Goal: Task Accomplishment & Management: Manage account settings

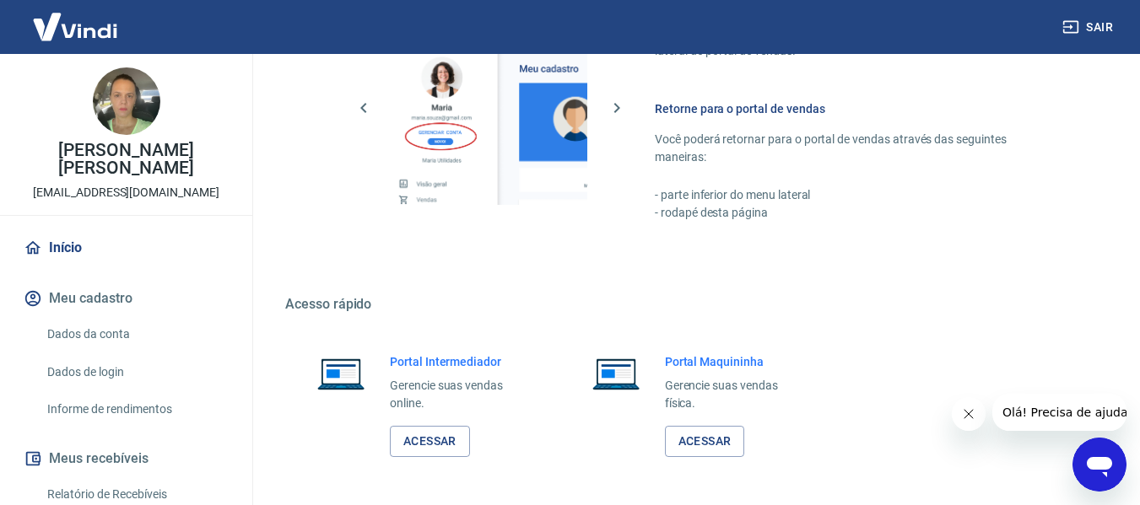
scroll to position [879, 0]
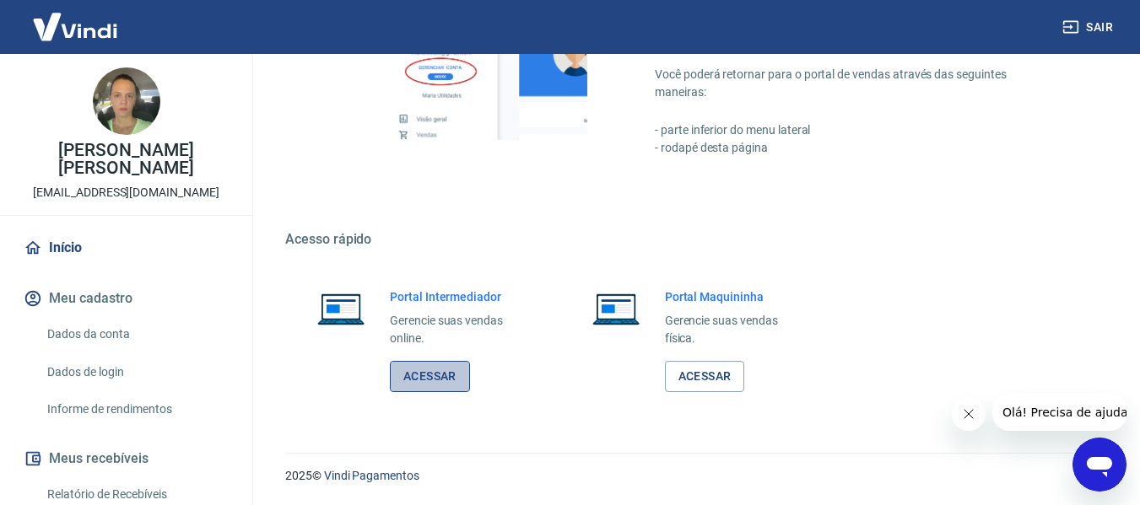
click at [440, 378] on link "Acessar" at bounding box center [430, 376] width 80 height 31
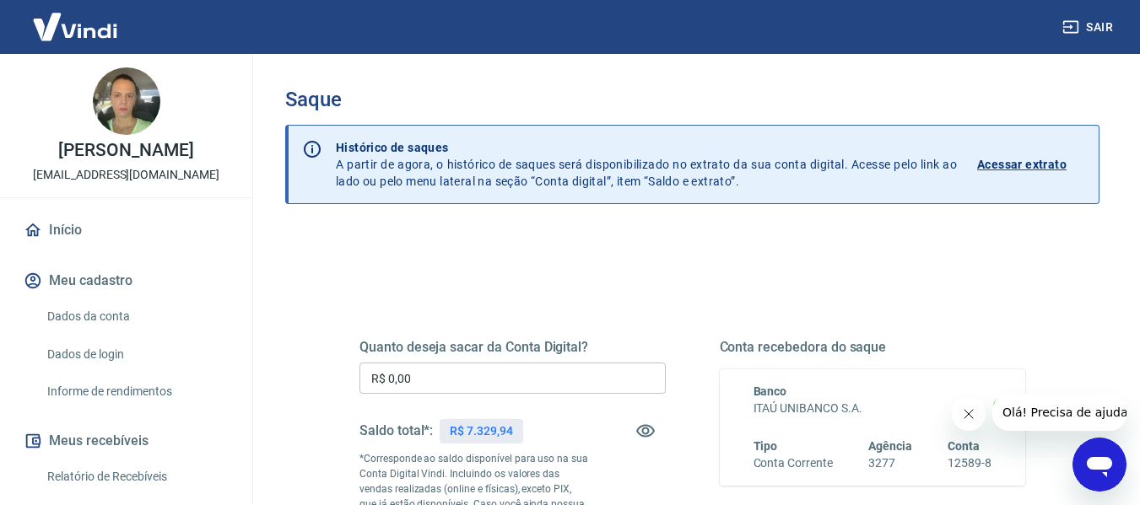
click at [551, 373] on input "R$ 0,00" at bounding box center [512, 378] width 306 height 31
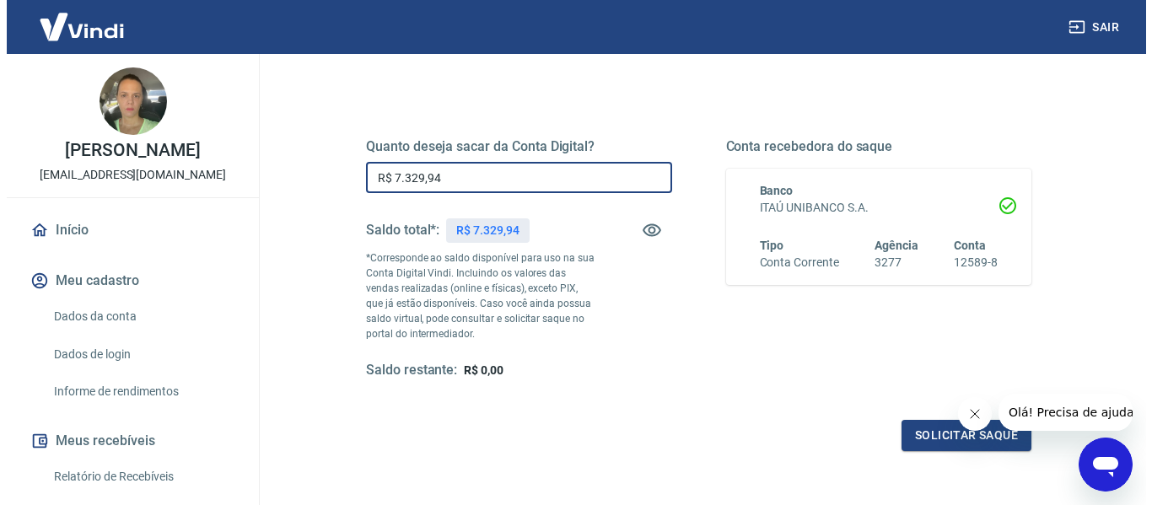
scroll to position [337, 0]
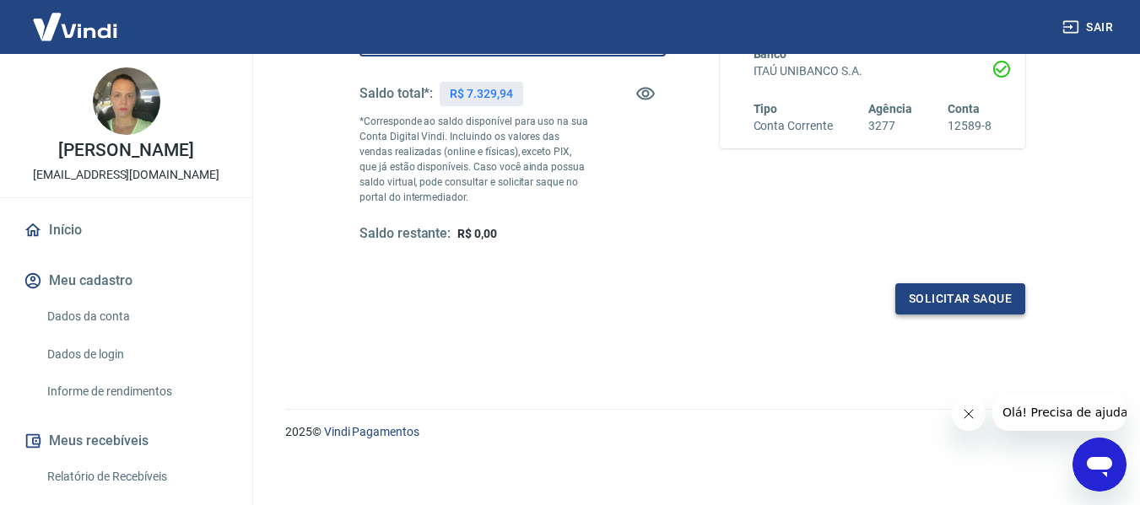
type input "R$ 7.329,94"
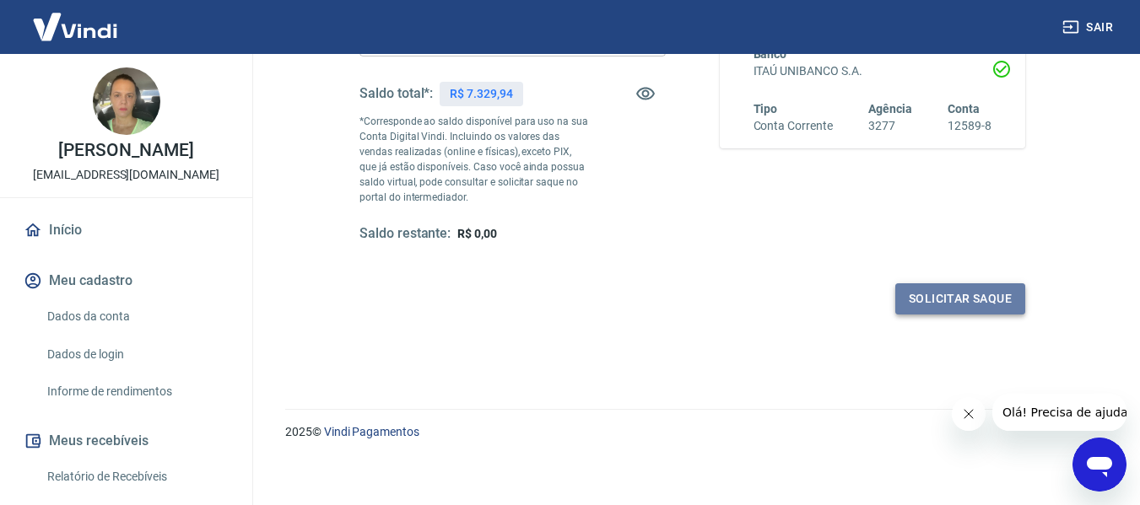
click at [923, 305] on button "Solicitar saque" at bounding box center [960, 298] width 130 height 31
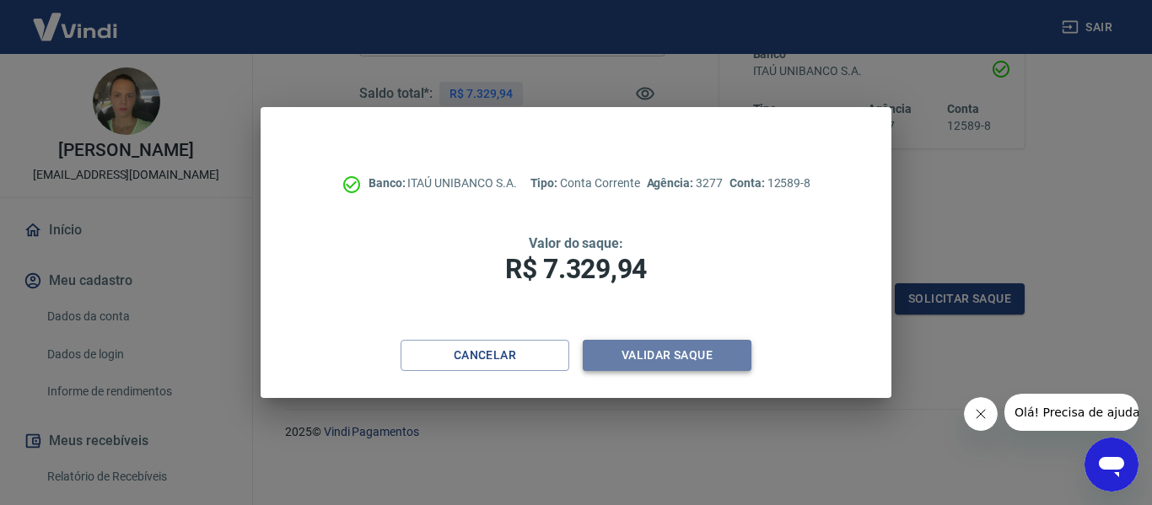
click at [710, 362] on button "Validar saque" at bounding box center [667, 355] width 169 height 31
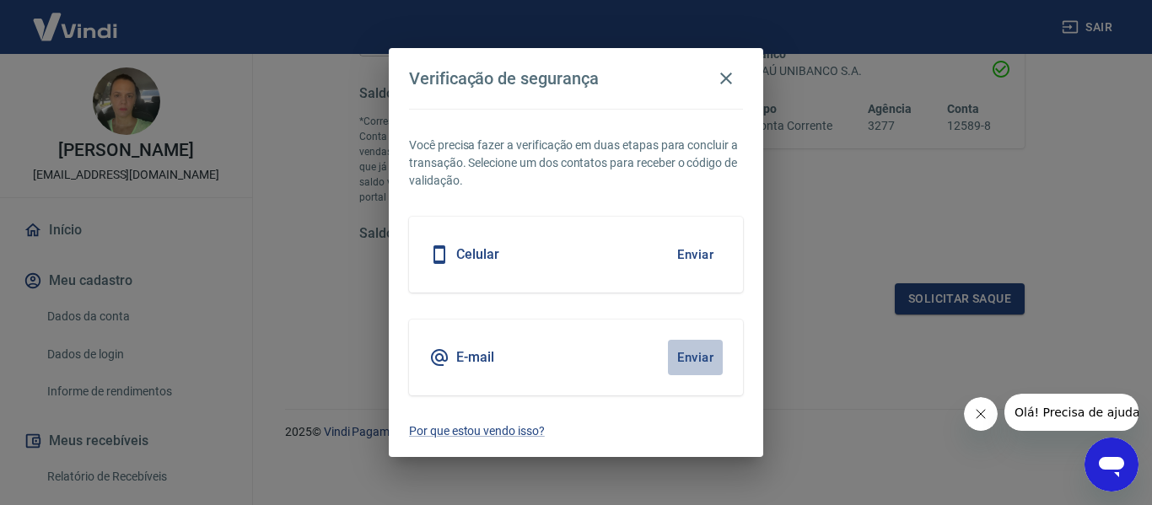
click at [698, 362] on button "Enviar" at bounding box center [695, 357] width 55 height 35
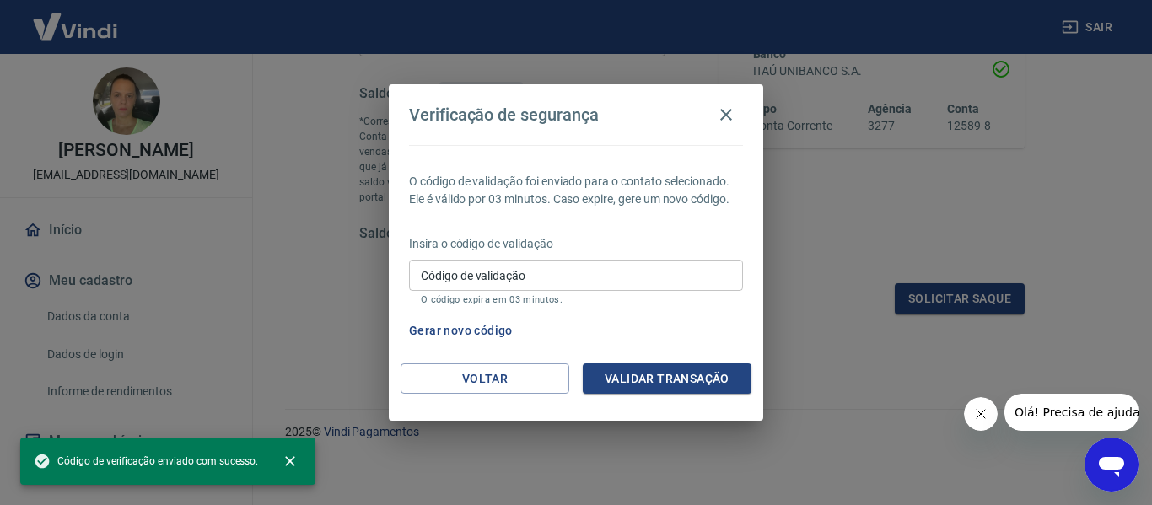
click at [699, 270] on input "Código de validação" at bounding box center [576, 275] width 334 height 31
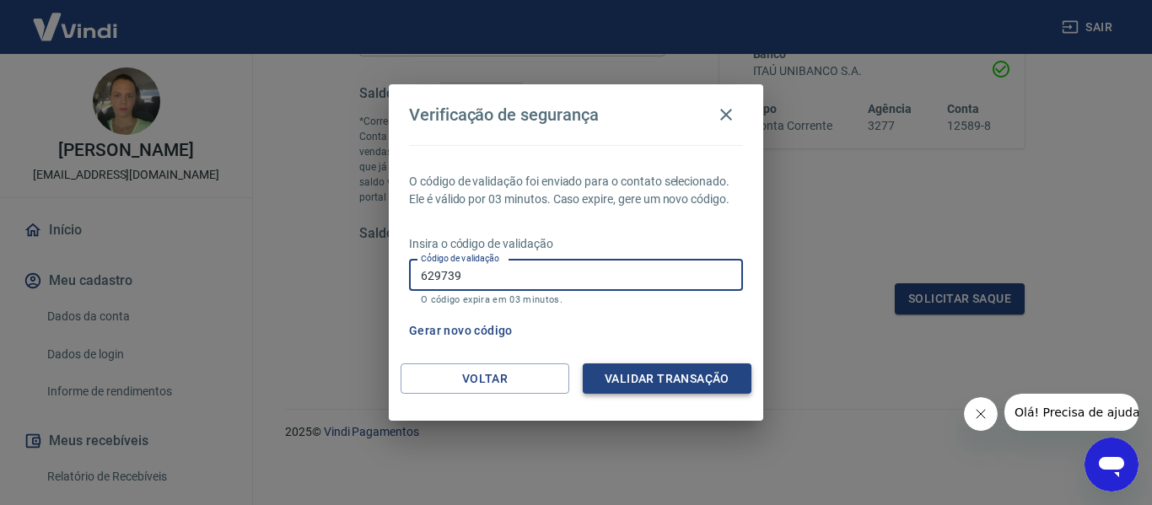
type input "629739"
click at [687, 386] on button "Validar transação" at bounding box center [667, 379] width 169 height 31
